Goal: Transaction & Acquisition: Purchase product/service

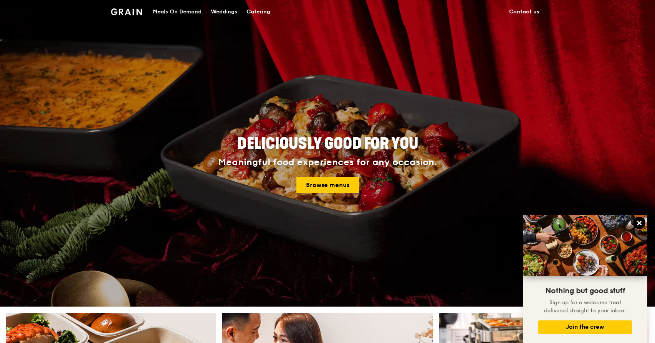
click at [640, 224] on icon at bounding box center [639, 223] width 5 height 5
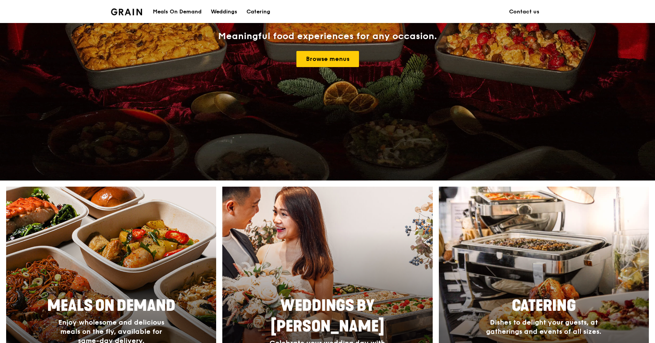
scroll to position [688, 0]
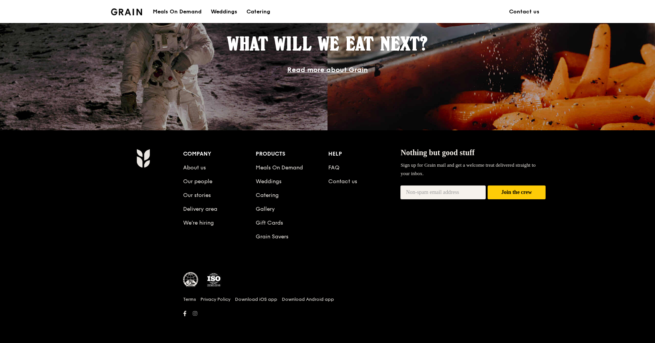
click at [196, 312] on icon at bounding box center [195, 314] width 5 height 5
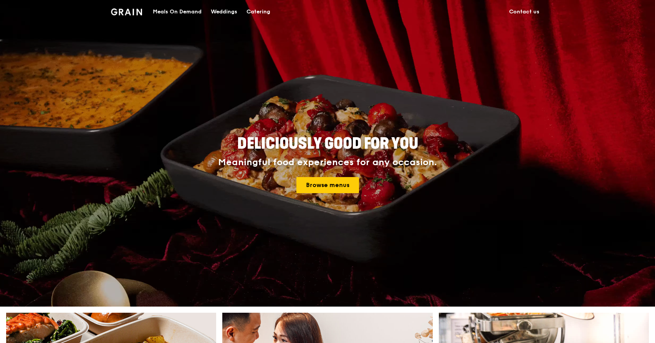
click at [190, 10] on div "Meals On Demand" at bounding box center [177, 11] width 49 height 23
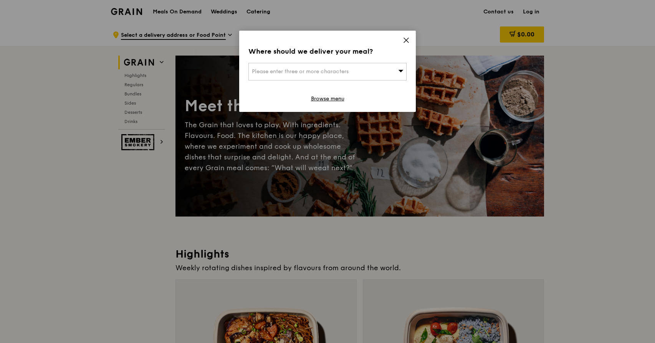
click at [406, 43] on icon at bounding box center [406, 40] width 7 height 7
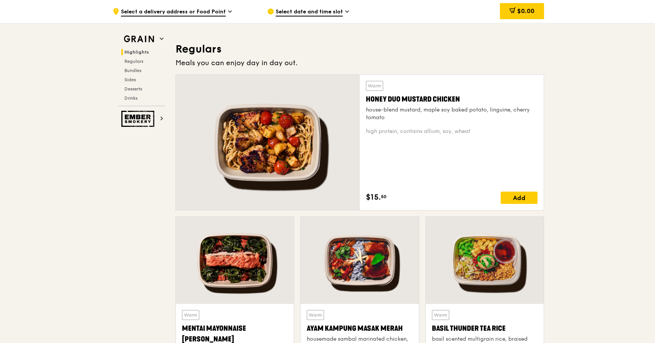
scroll to position [486, 0]
